Goal: Task Accomplishment & Management: Use online tool/utility

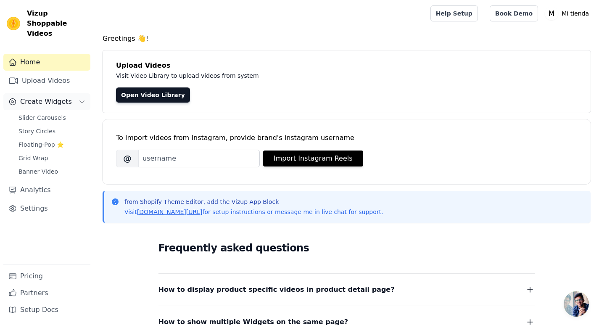
click at [57, 98] on button "Create Widgets" at bounding box center [46, 101] width 87 height 17
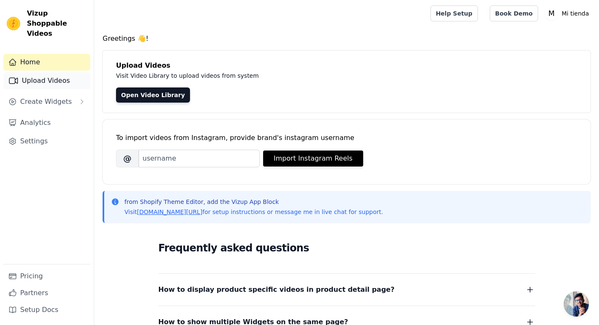
click at [60, 75] on link "Upload Videos" at bounding box center [46, 80] width 87 height 17
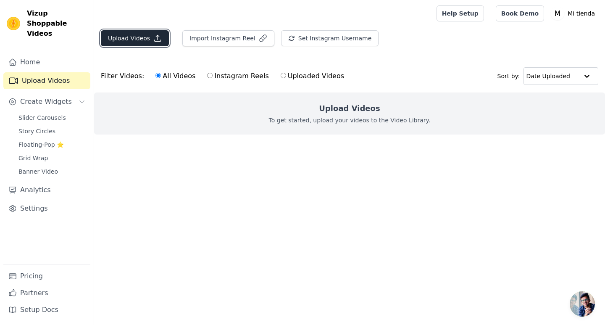
click at [153, 40] on icon "button" at bounding box center [157, 38] width 8 height 8
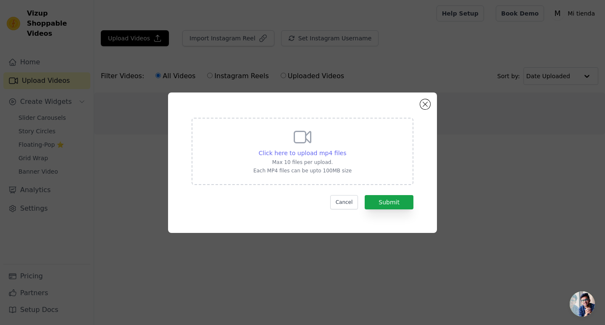
click at [316, 153] on span "Click here to upload mp4 files" at bounding box center [303, 153] width 88 height 7
click at [346, 149] on input "Click here to upload mp4 files Max 10 files per upload. Each MP4 files can be u…" at bounding box center [346, 148] width 0 height 0
type input "C:\fakepath\cjVideos.mp4"
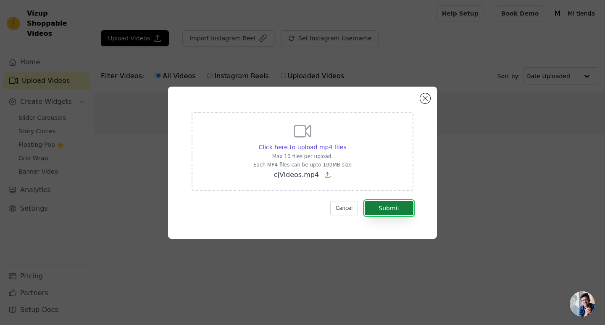
click at [399, 208] on button "Submit" at bounding box center [389, 208] width 49 height 14
